Goal: Information Seeking & Learning: Learn about a topic

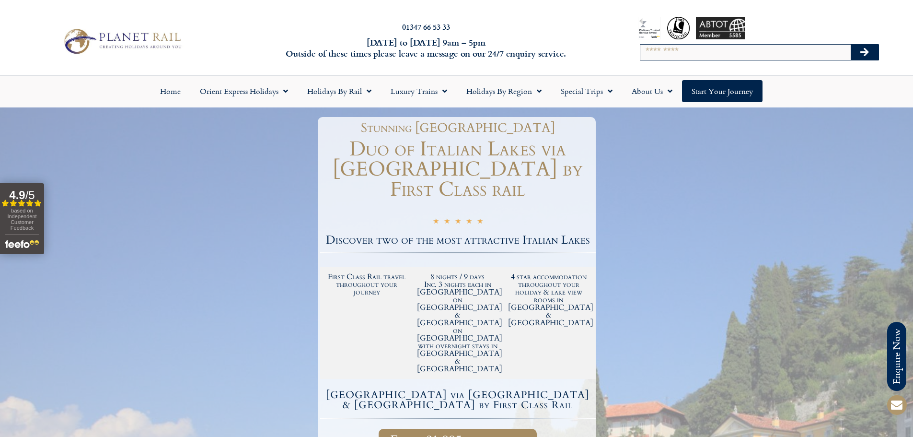
click at [738, 55] on input "Search" at bounding box center [745, 52] width 210 height 15
type input "**********"
click at [873, 53] on button "Search" at bounding box center [865, 52] width 28 height 15
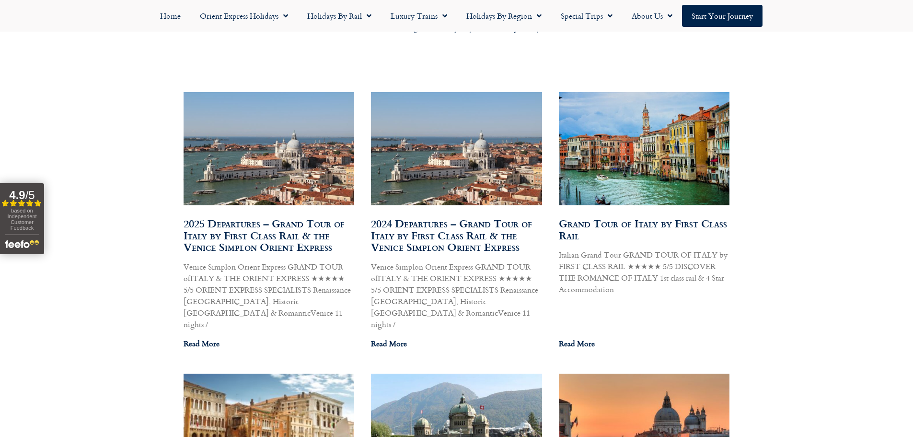
scroll to position [527, 0]
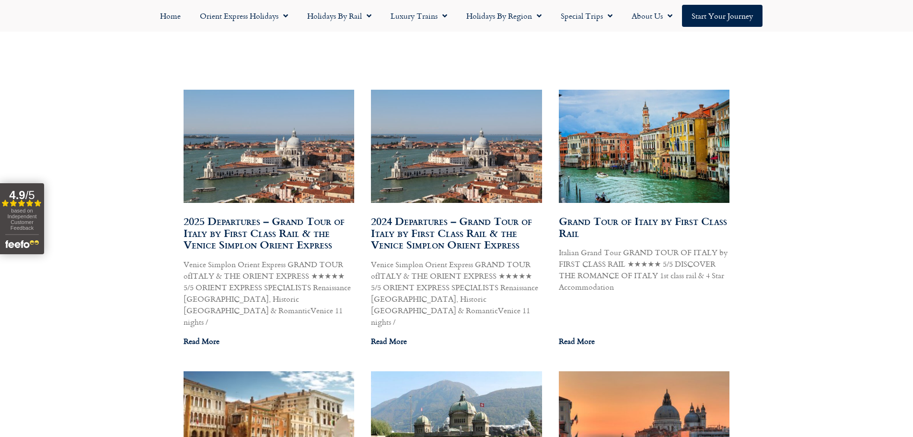
click at [631, 157] on img at bounding box center [644, 146] width 173 height 123
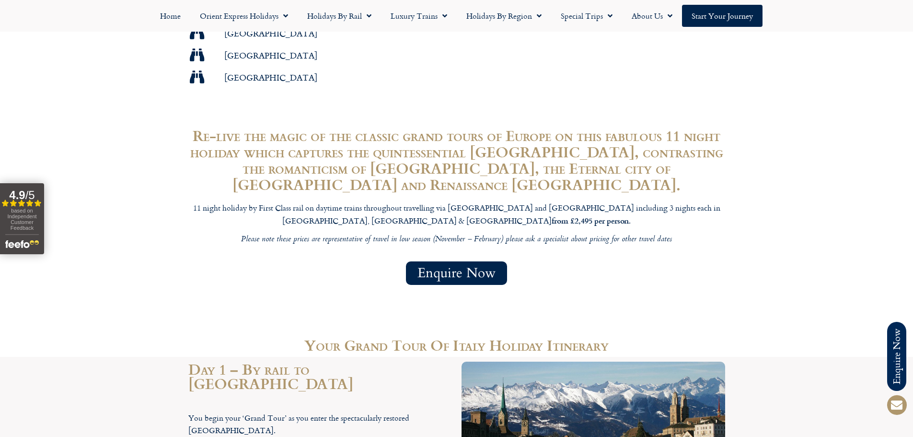
scroll to position [815, 0]
